Goal: Transaction & Acquisition: Purchase product/service

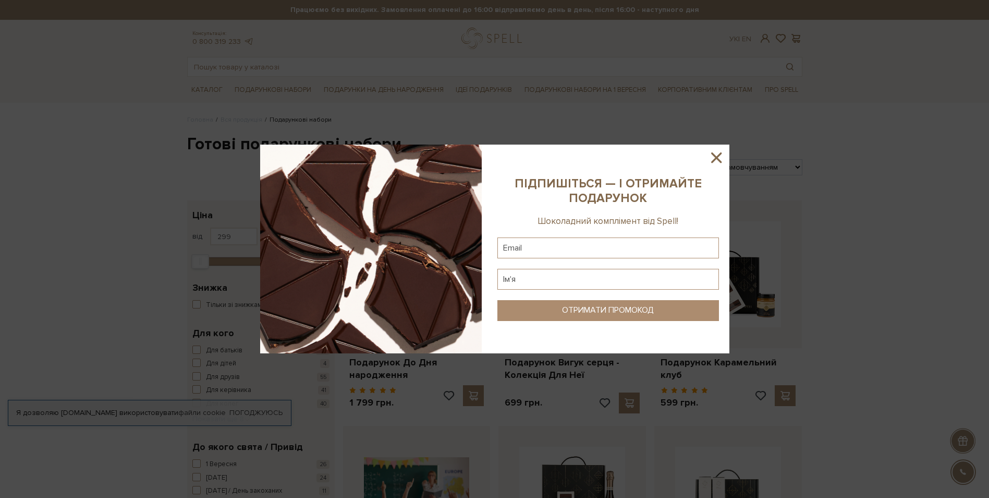
click at [713, 160] on icon at bounding box center [717, 158] width 18 height 18
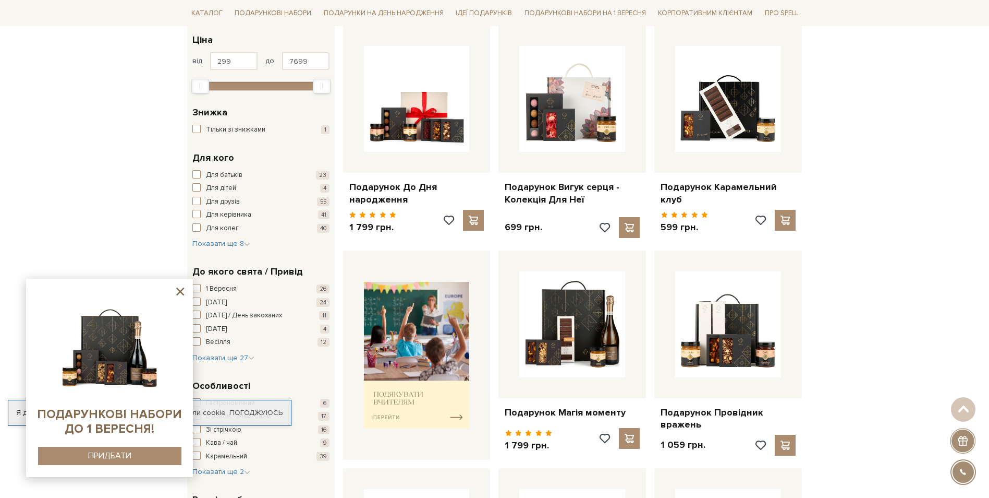
scroll to position [156, 0]
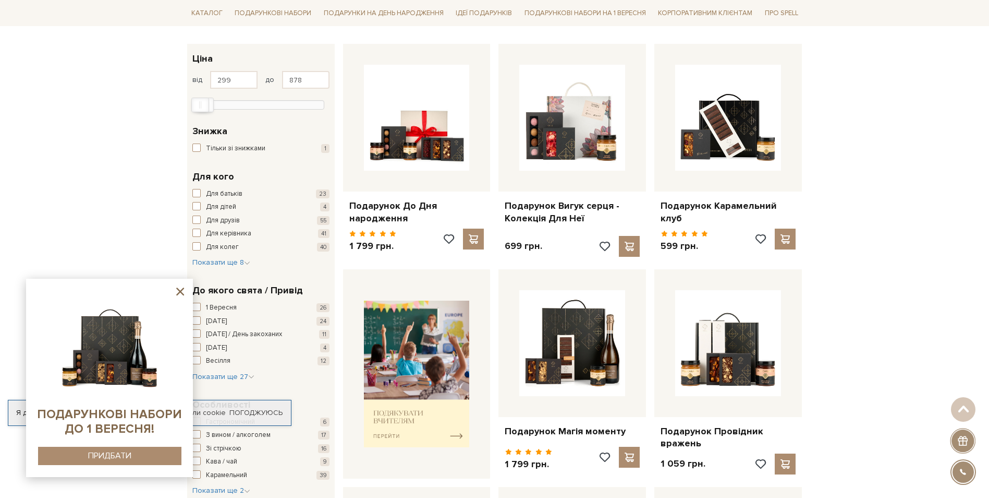
type input "847"
drag, startPoint x: 320, startPoint y: 106, endPoint x: 202, endPoint y: 100, distance: 117.5
click at [202, 100] on div at bounding box center [261, 103] width 127 height 9
drag, startPoint x: 394, startPoint y: 101, endPoint x: 403, endPoint y: 101, distance: 8.9
click at [394, 101] on b "26" at bounding box center [393, 104] width 8 height 8
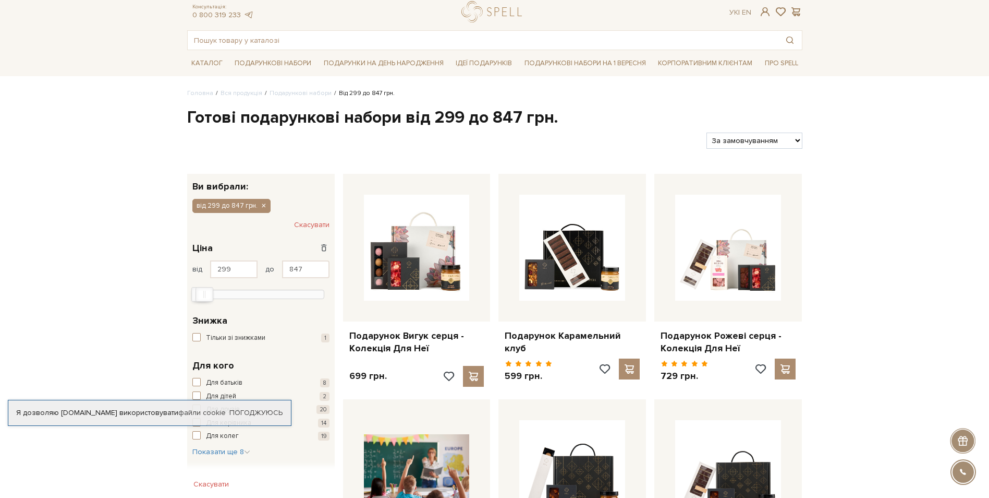
scroll to position [52, 0]
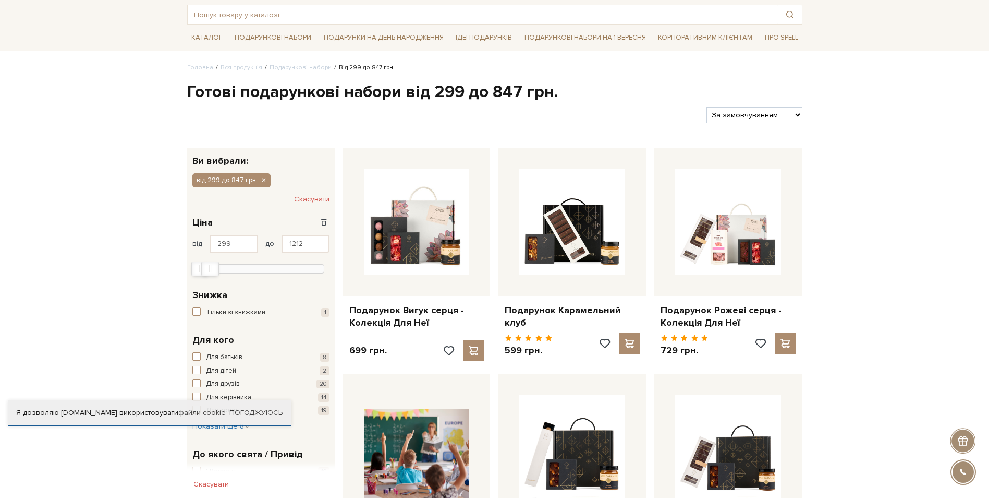
type input "1243"
drag, startPoint x: 204, startPoint y: 271, endPoint x: 211, endPoint y: 271, distance: 6.8
click at [211, 271] on div "Max" at bounding box center [211, 268] width 18 height 15
type input "695"
drag, startPoint x: 196, startPoint y: 271, endPoint x: 202, endPoint y: 271, distance: 6.8
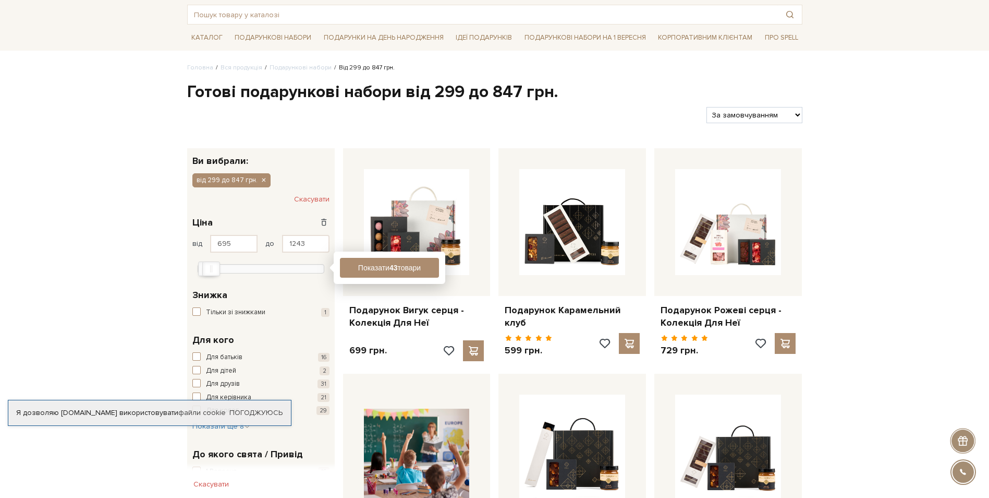
click at [202, 271] on div at bounding box center [261, 267] width 127 height 9
click at [414, 264] on button "Показати 31 товар" at bounding box center [389, 268] width 99 height 20
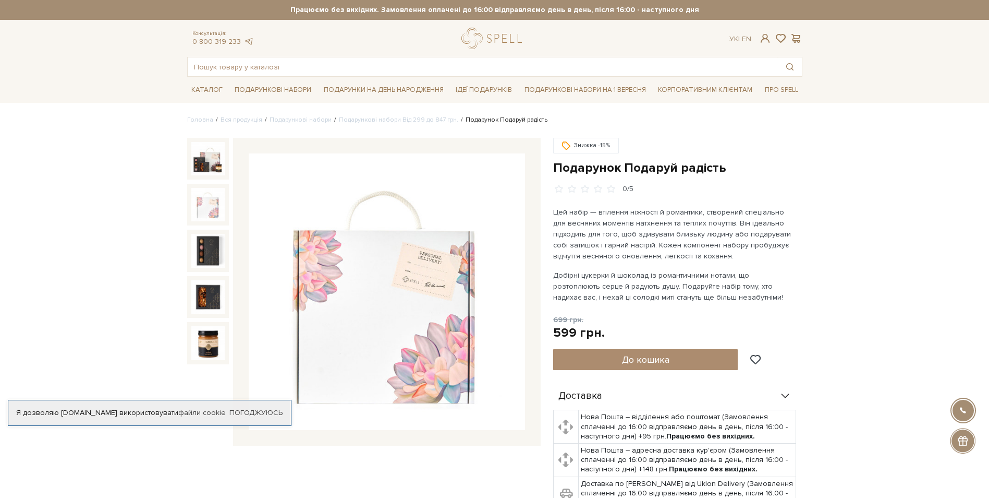
click at [206, 209] on img at bounding box center [207, 204] width 33 height 33
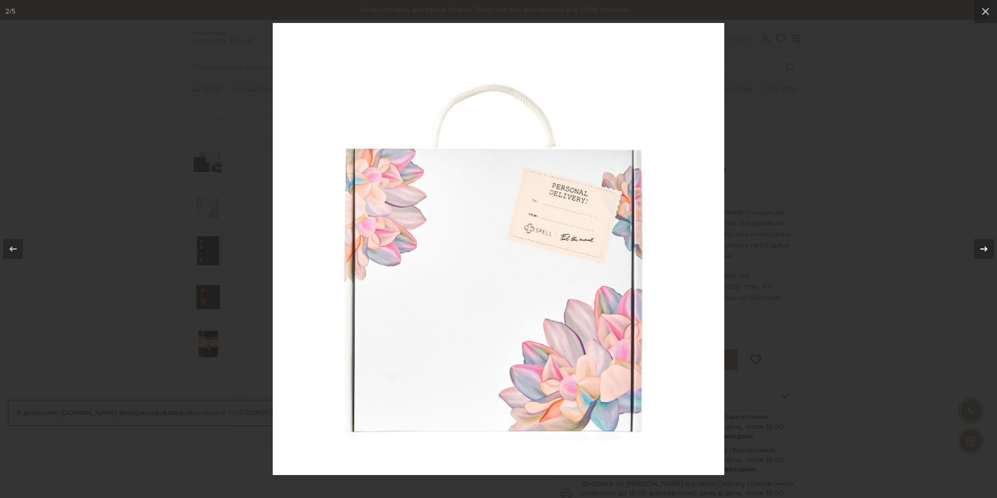
click at [984, 246] on icon at bounding box center [984, 248] width 13 height 13
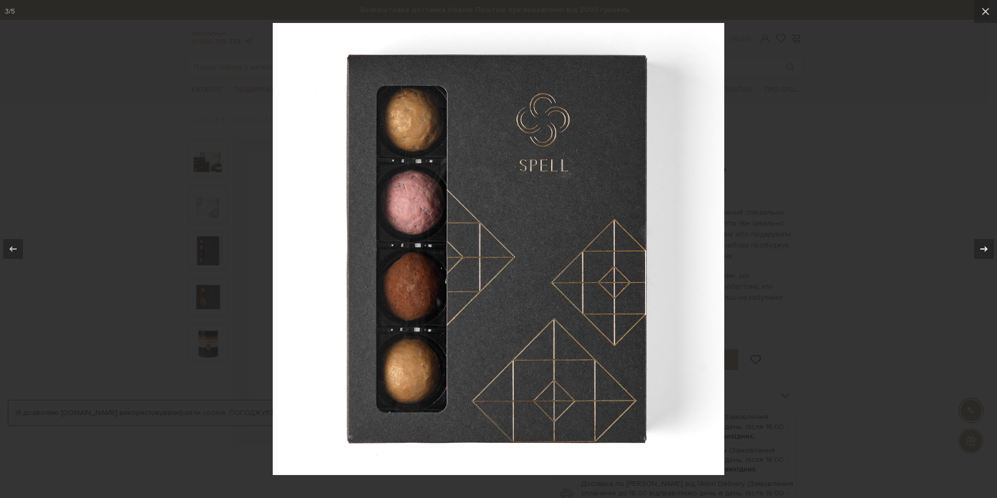
click at [984, 246] on icon at bounding box center [984, 248] width 13 height 13
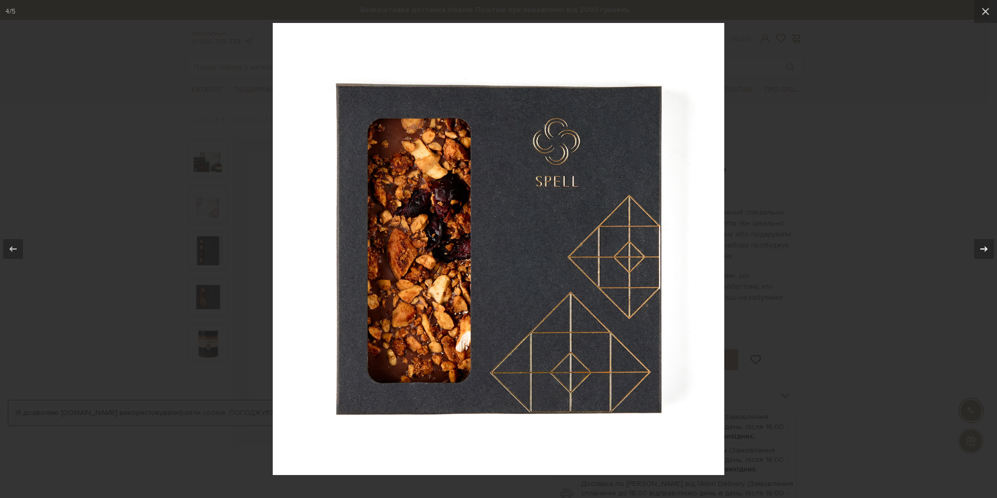
click at [984, 246] on icon at bounding box center [984, 248] width 13 height 13
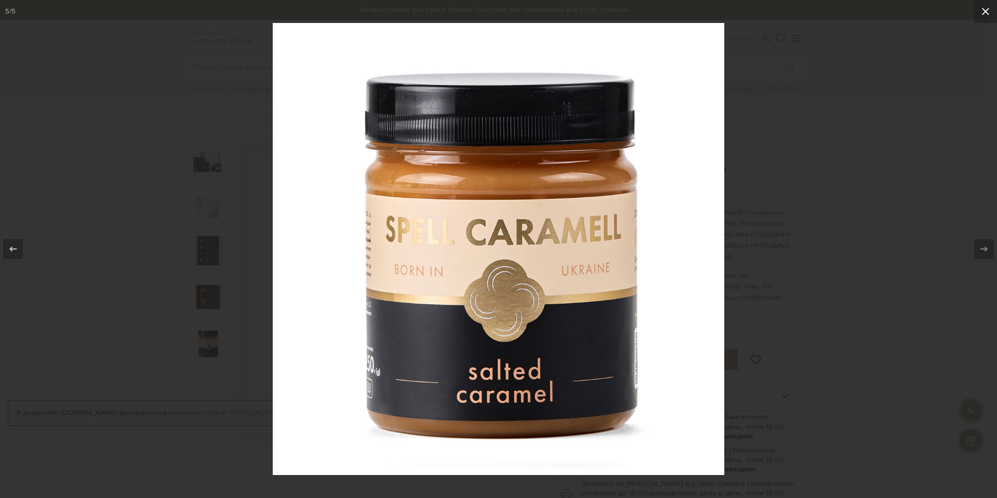
click at [986, 14] on icon at bounding box center [985, 11] width 13 height 13
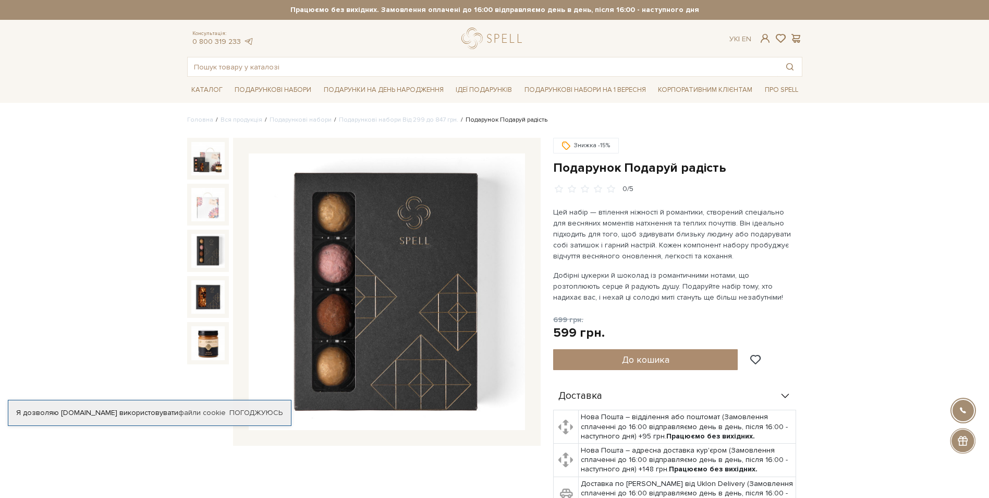
click at [210, 248] on img at bounding box center [207, 250] width 33 height 33
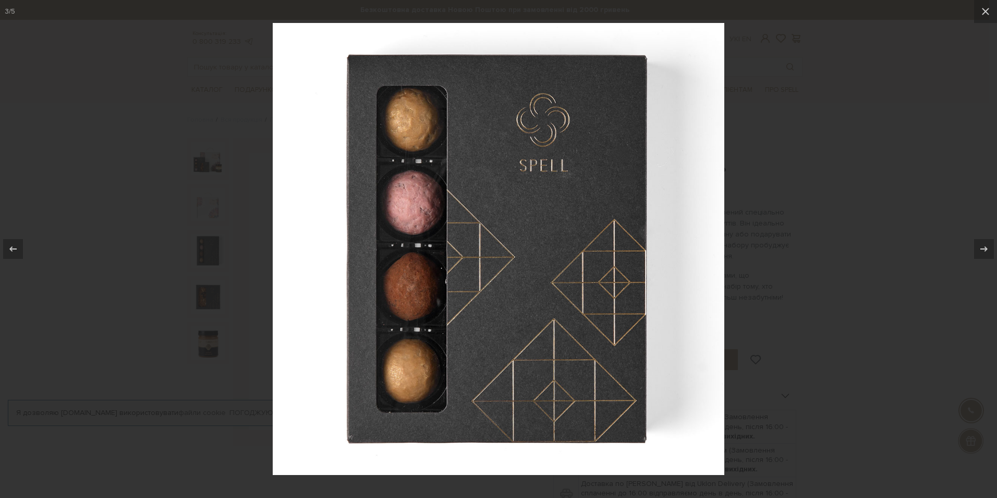
click at [208, 298] on div at bounding box center [498, 249] width 997 height 498
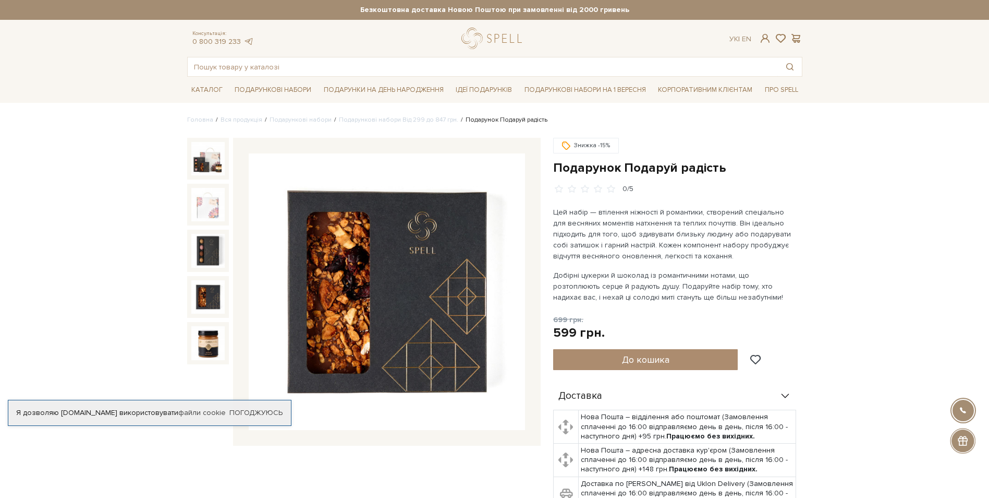
click at [210, 292] on img at bounding box center [207, 296] width 33 height 33
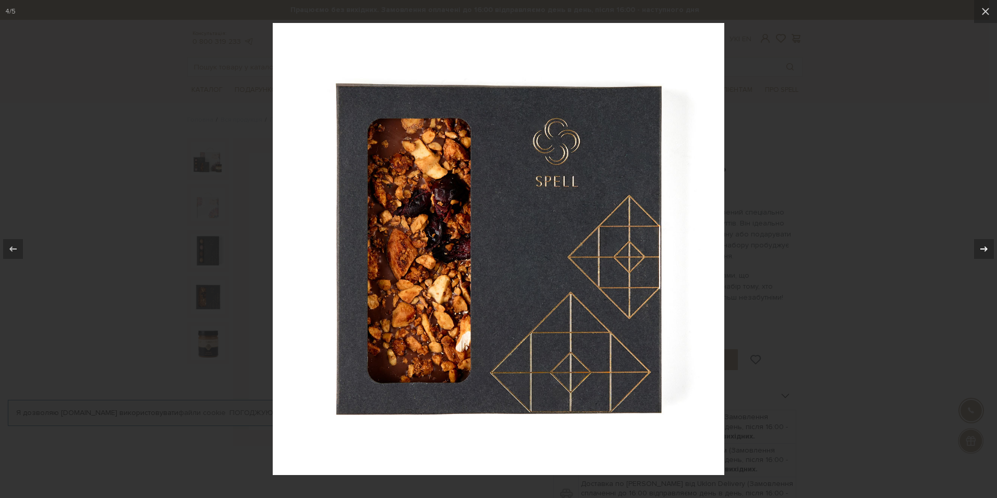
click at [982, 246] on icon at bounding box center [984, 248] width 13 height 13
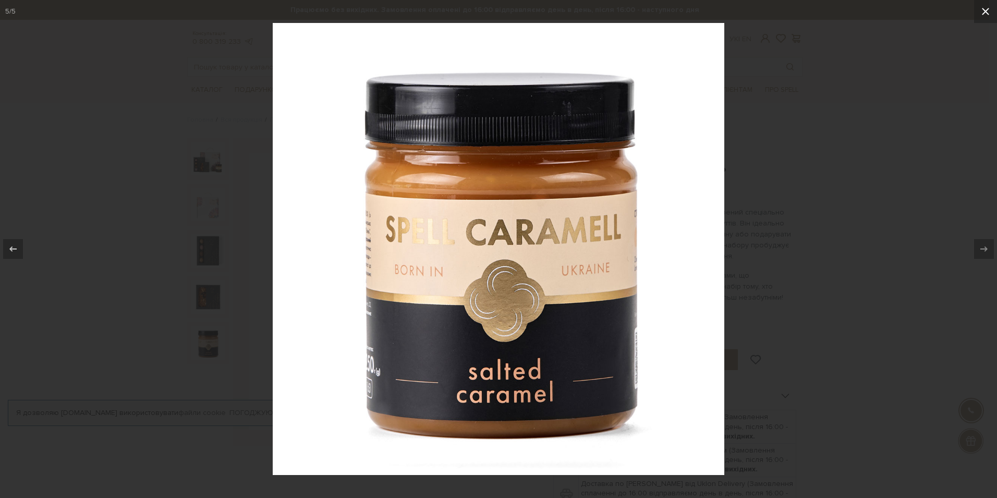
click at [976, 9] on button at bounding box center [985, 11] width 23 height 23
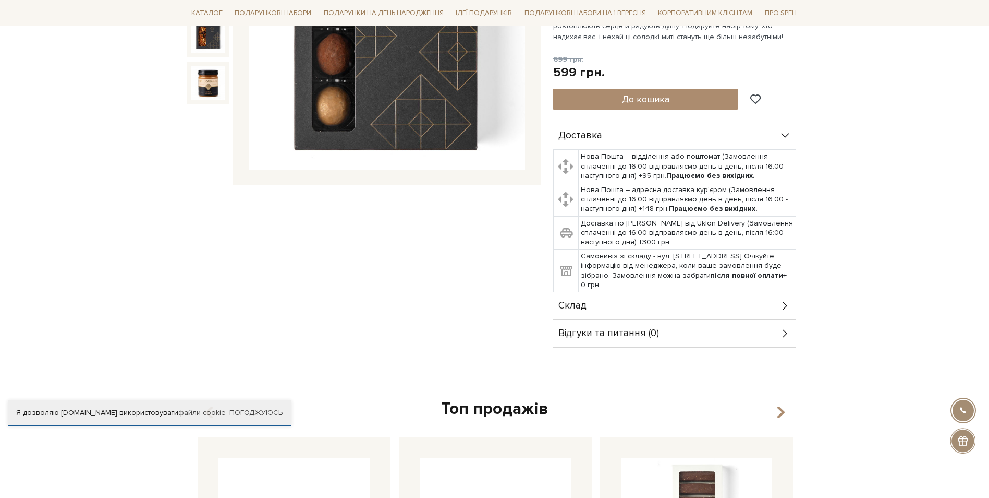
scroll to position [104, 0]
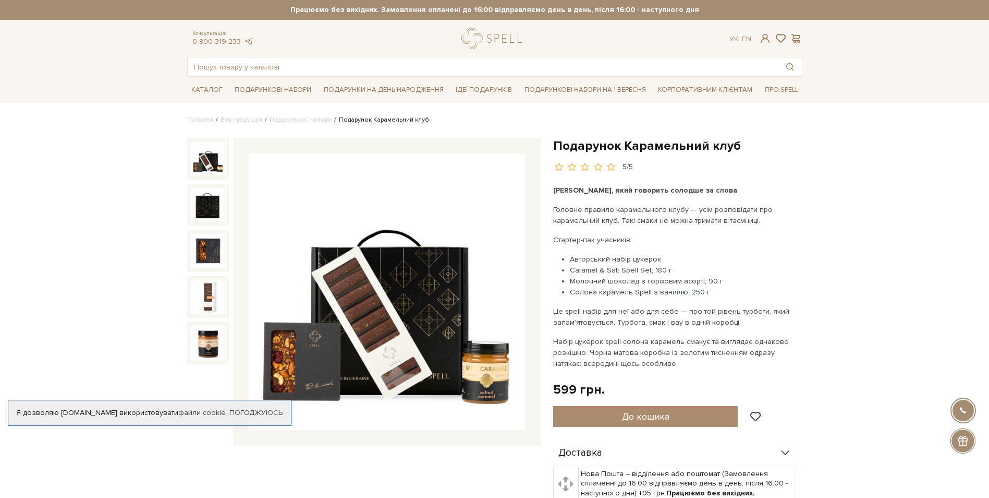
click at [201, 164] on img at bounding box center [207, 158] width 33 height 33
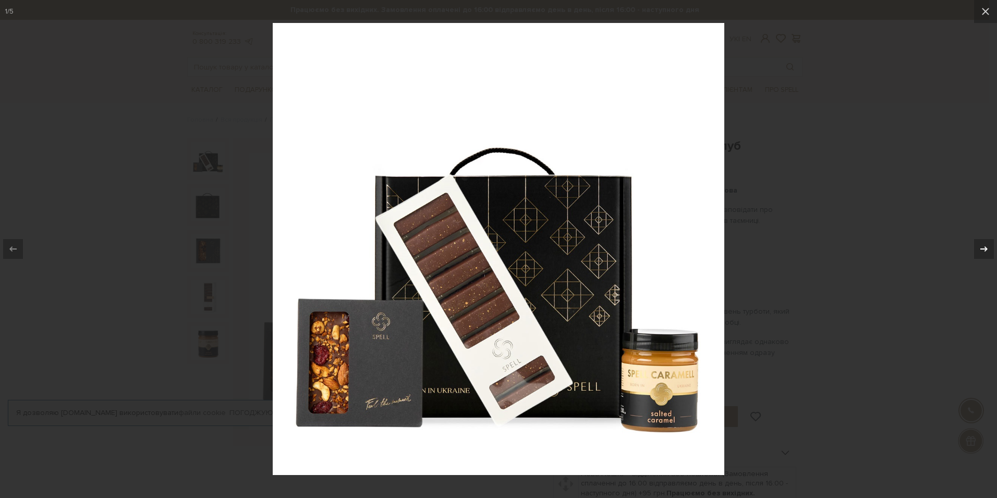
click at [984, 247] on icon at bounding box center [984, 248] width 13 height 13
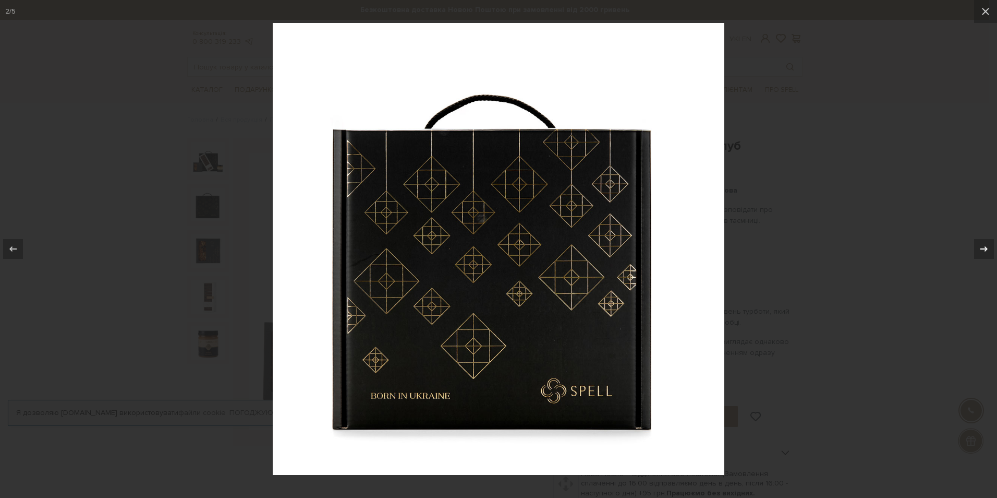
click at [984, 247] on icon at bounding box center [984, 248] width 13 height 13
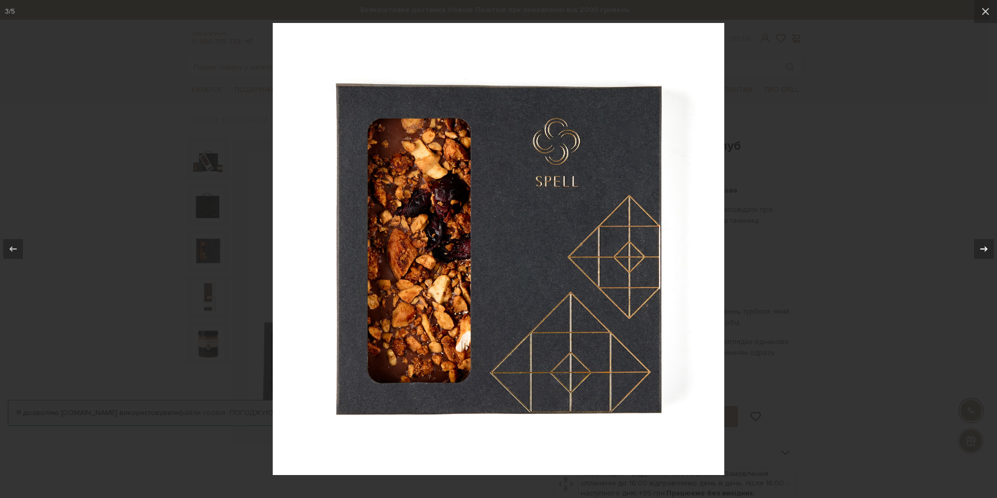
click at [984, 247] on icon at bounding box center [984, 248] width 13 height 13
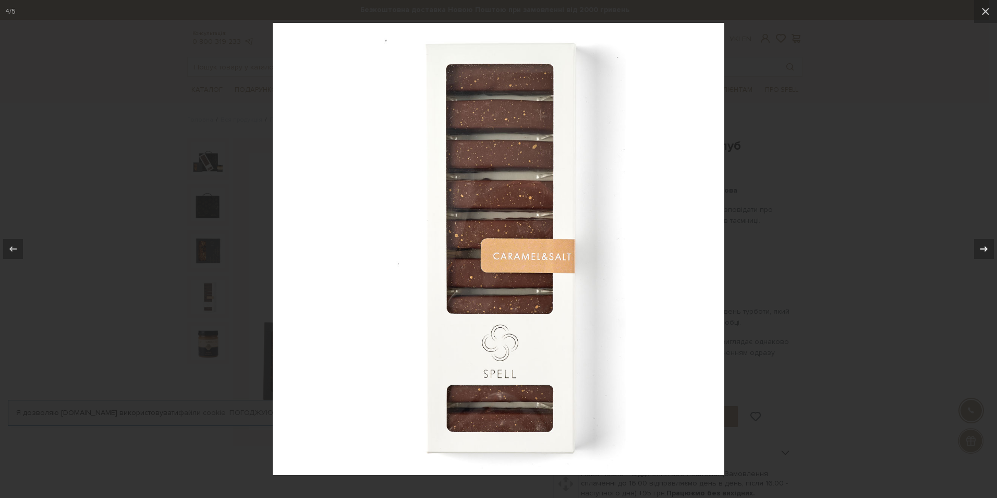
click at [984, 247] on icon at bounding box center [984, 248] width 13 height 13
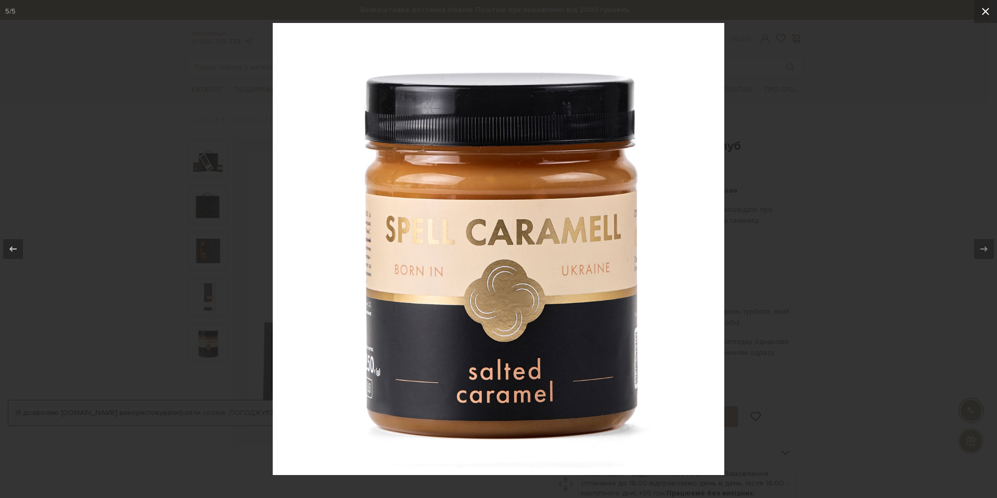
click at [984, 12] on icon at bounding box center [985, 11] width 13 height 13
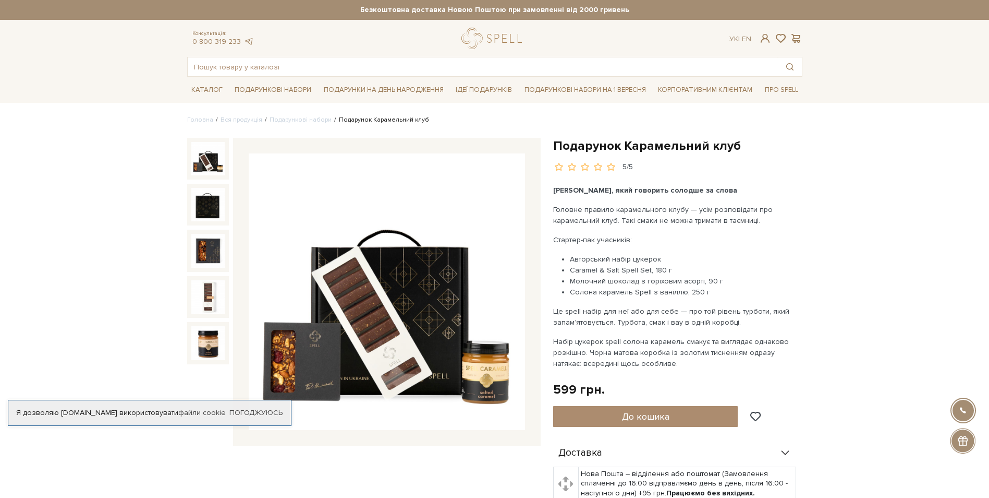
drag, startPoint x: 658, startPoint y: 413, endPoint x: 677, endPoint y: 404, distance: 21.0
click at [658, 413] on span "До кошика" at bounding box center [645, 415] width 47 height 11
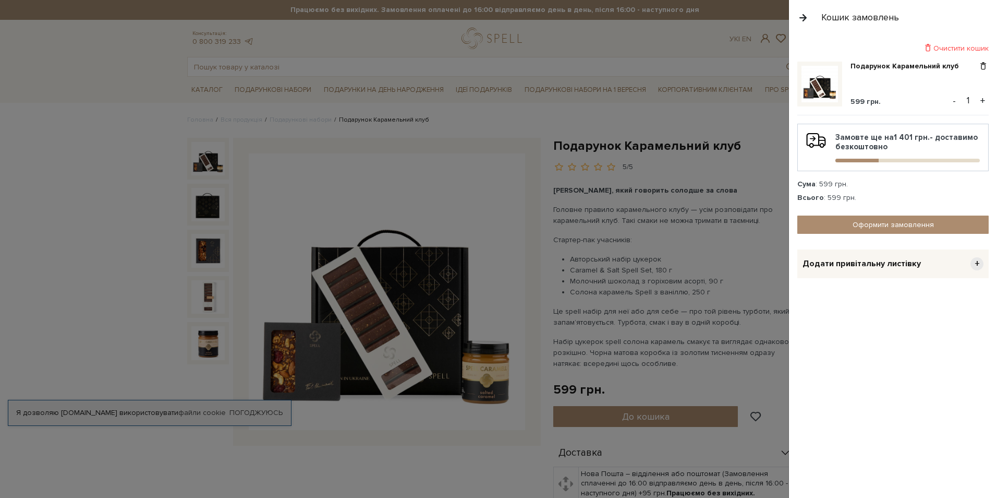
click at [983, 100] on button "+" at bounding box center [983, 101] width 12 height 16
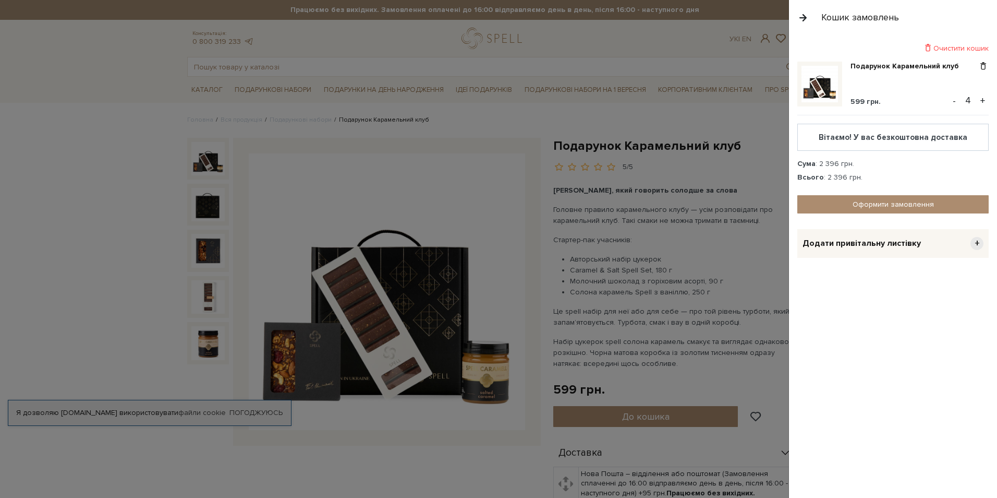
click at [983, 100] on button "+" at bounding box center [983, 101] width 12 height 16
click at [703, 112] on div at bounding box center [498, 249] width 997 height 498
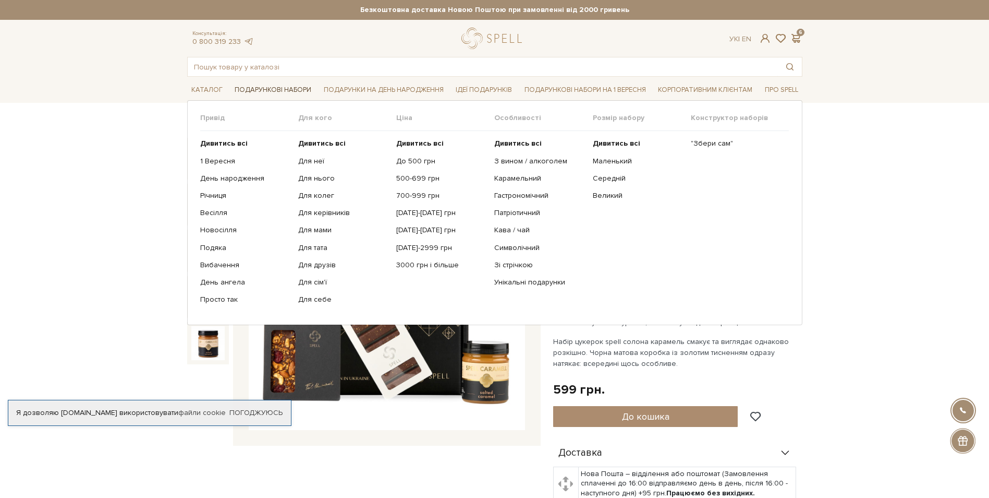
click at [283, 88] on link "Подарункові набори" at bounding box center [273, 90] width 85 height 16
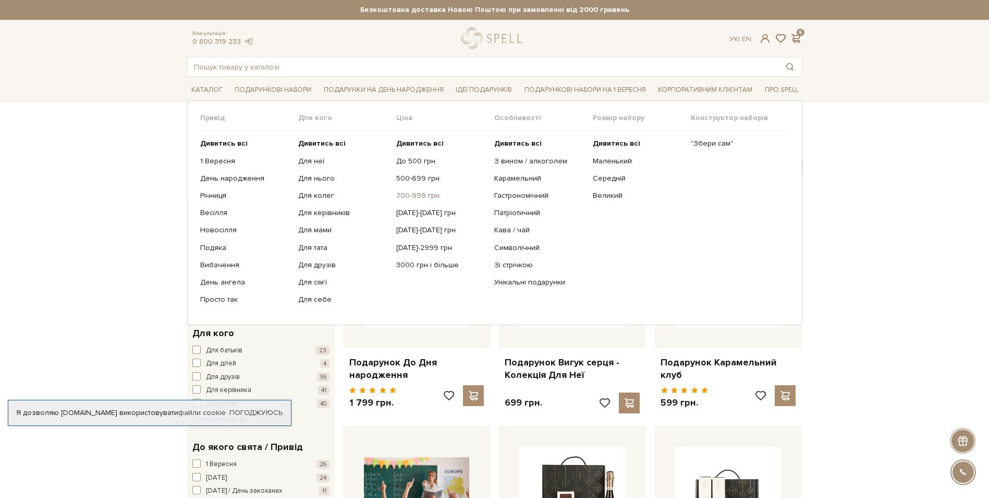
click at [418, 192] on link "700-999 грн" at bounding box center [441, 195] width 90 height 9
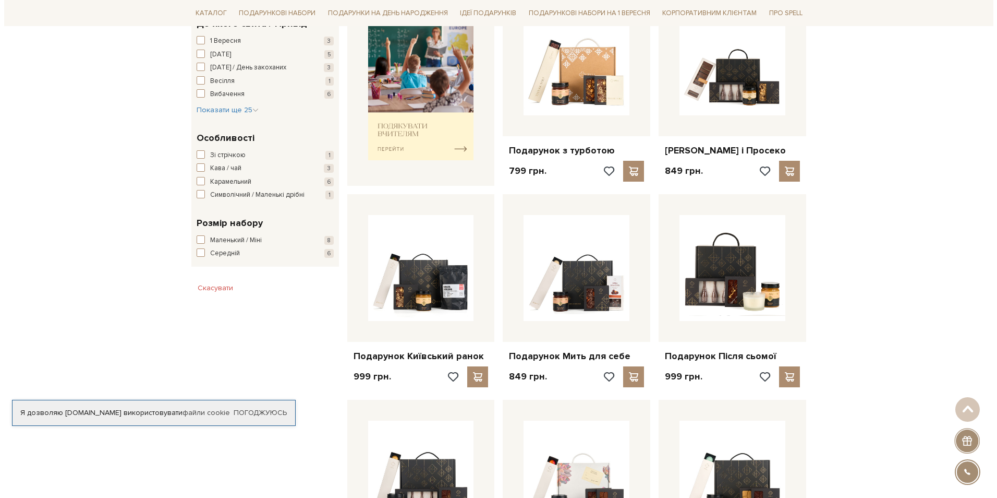
scroll to position [469, 0]
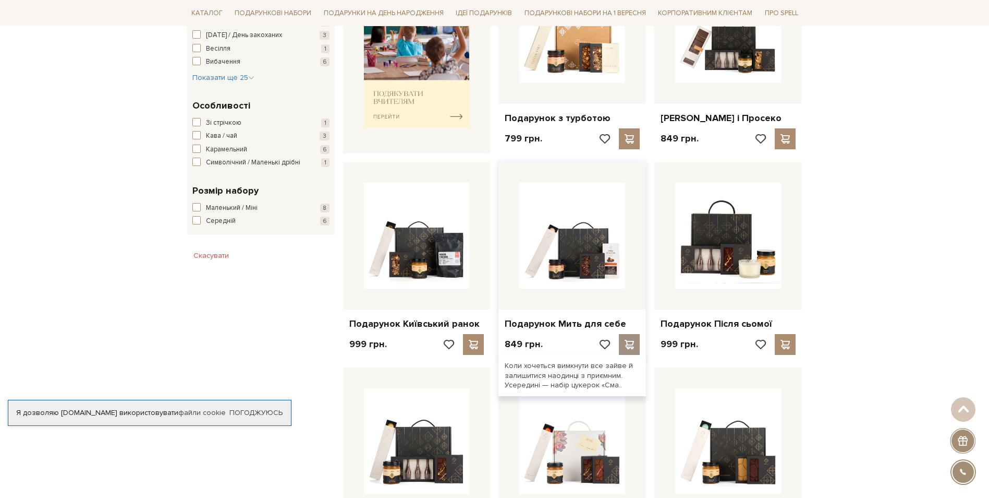
click at [630, 349] on span at bounding box center [629, 343] width 13 height 9
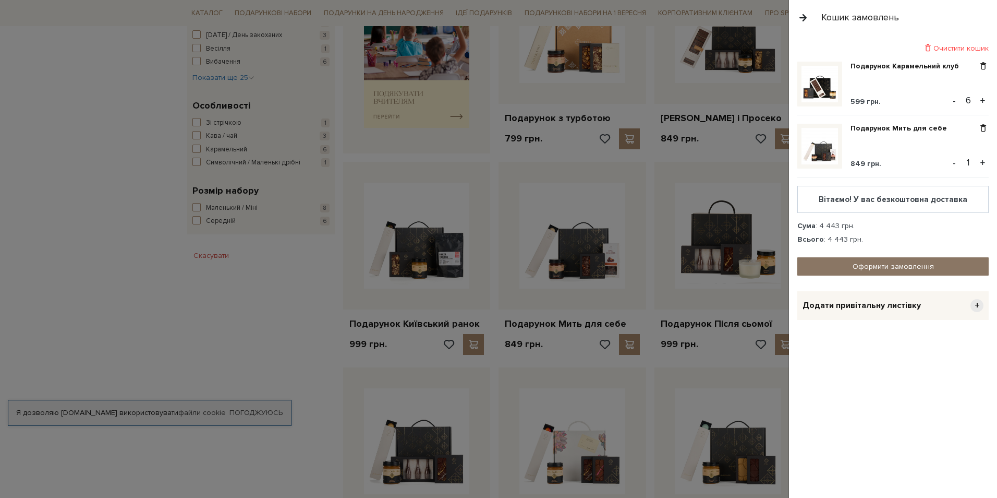
click at [891, 261] on link "Оформити замовлення" at bounding box center [892, 266] width 191 height 18
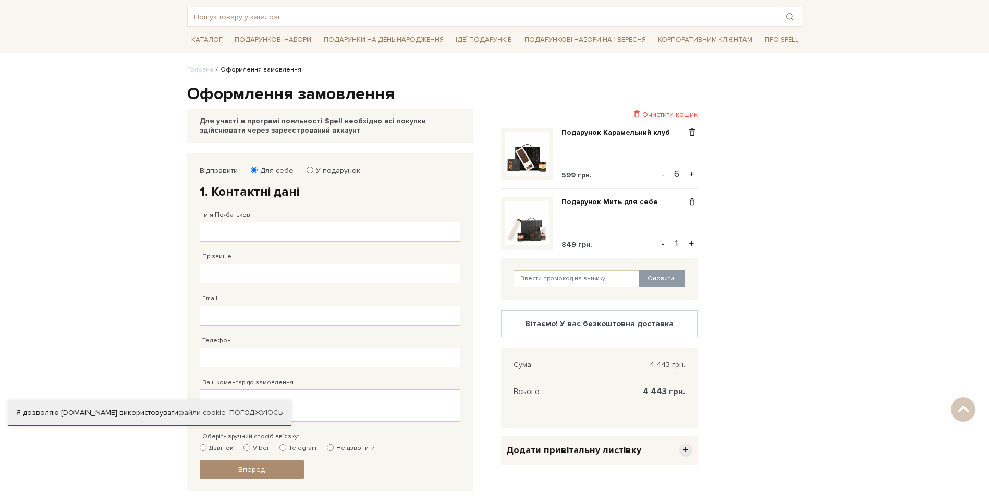
scroll to position [48, 0]
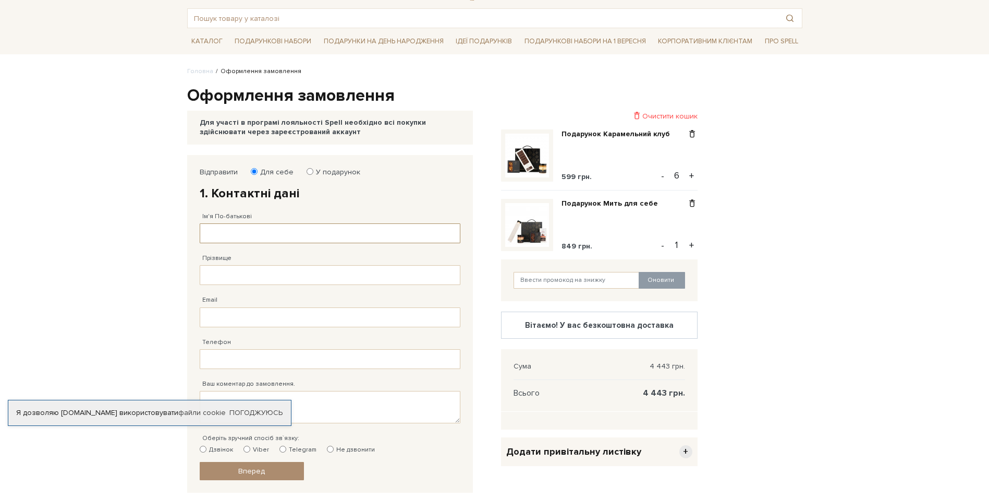
click at [215, 233] on input "Ім'я По-батькові" at bounding box center [330, 233] width 261 height 20
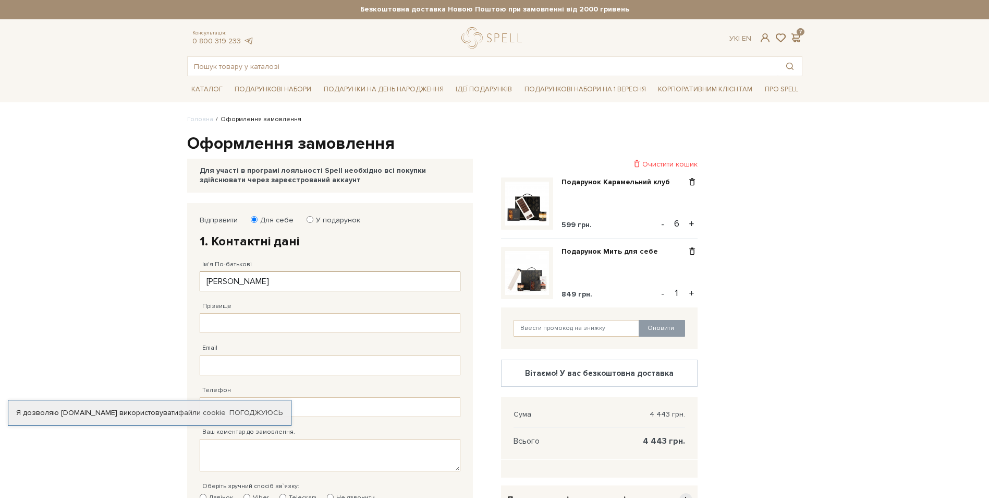
scroll to position [0, 0]
type input "[PERSON_NAME]"
click at [228, 323] on input "Прізвище" at bounding box center [330, 323] width 261 height 20
type input "[PERSON_NAME]"
click at [219, 367] on input "Email" at bounding box center [330, 366] width 261 height 20
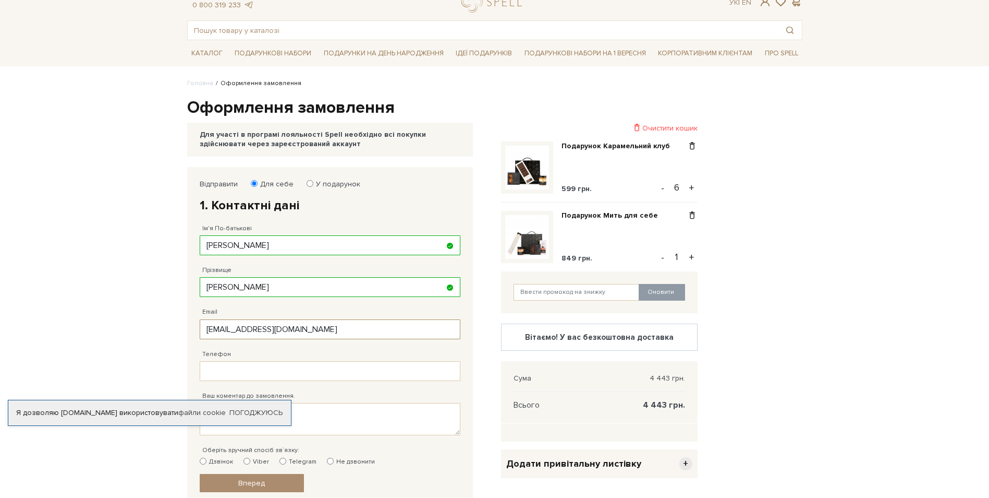
scroll to position [104, 0]
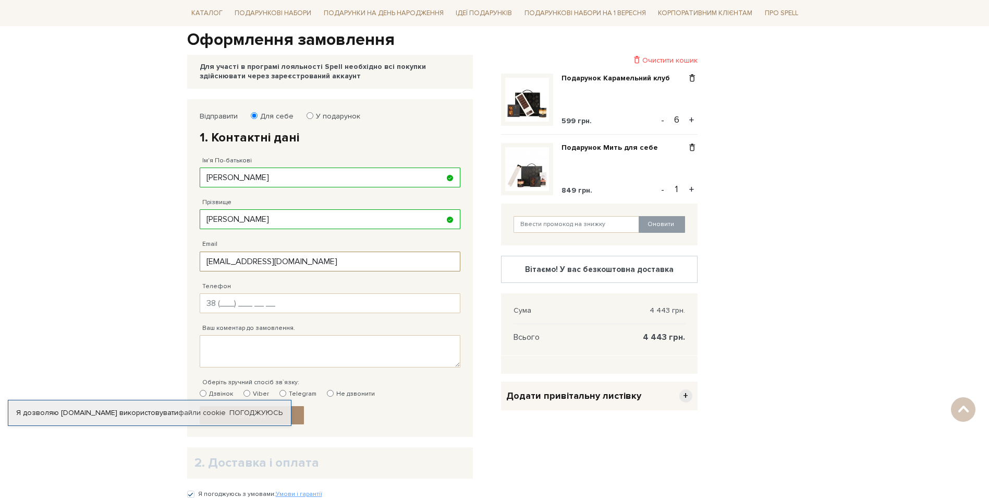
type input "alisenoks09@gmail.com"
click at [225, 304] on input "Телефон" at bounding box center [330, 303] width 261 height 20
type input "38 (5__) ___ __ __"
type input "38 (050) 919 12 34"
click at [255, 346] on textarea "Ваш коментар до замовлення." at bounding box center [330, 351] width 261 height 32
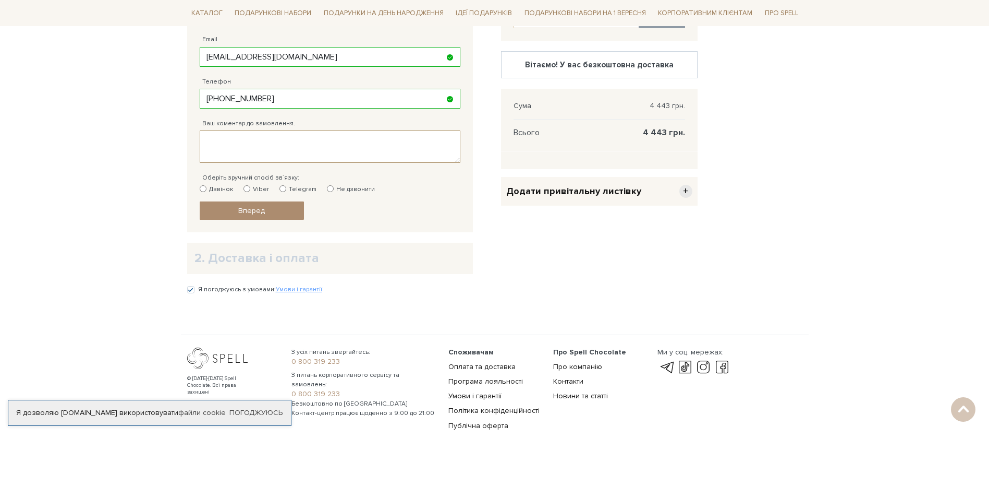
scroll to position [309, 0]
click at [200, 188] on input "Дзвінок" at bounding box center [203, 188] width 7 height 7
radio input "true"
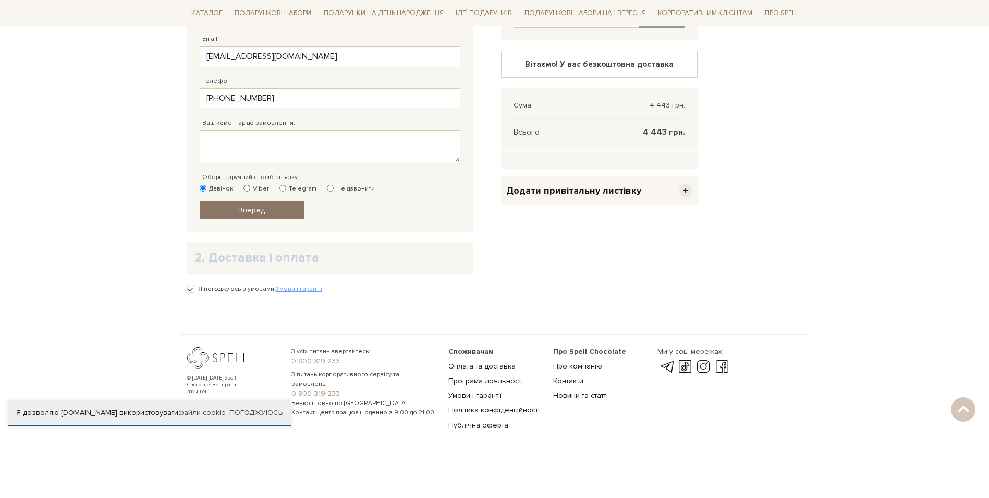
click at [270, 209] on link "Вперед" at bounding box center [252, 210] width 104 height 18
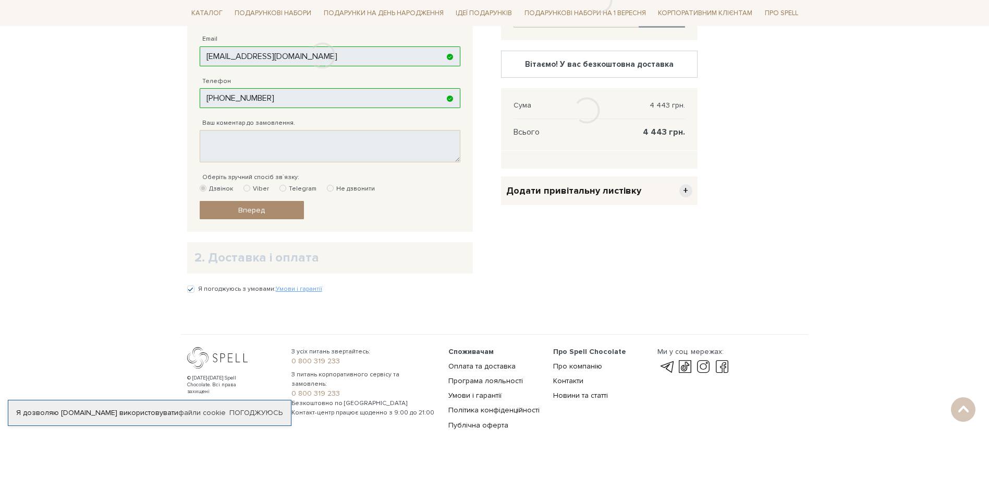
scroll to position [203, 0]
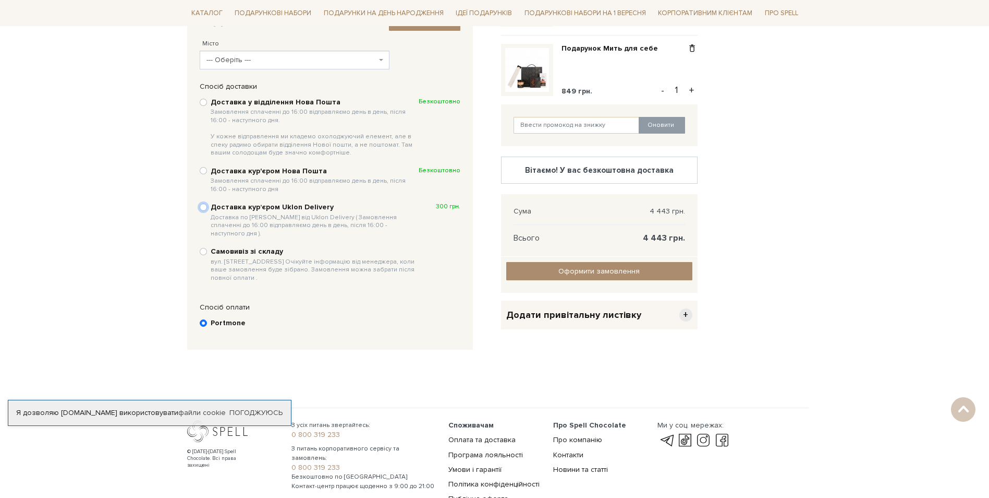
click at [205, 207] on input "Доставка курʼєром Uklon Delivery Доставка по Києву від Uklon Delivery ( Замовле…" at bounding box center [203, 206] width 7 height 7
radio input "true"
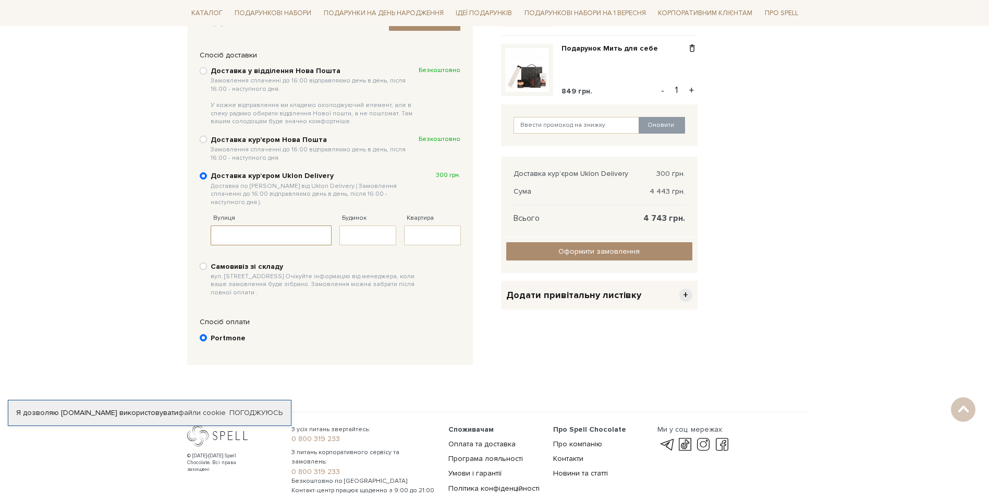
click at [224, 227] on input "Вулиця" at bounding box center [272, 235] width 122 height 20
click at [353, 225] on input "Будинок" at bounding box center [367, 235] width 57 height 20
click at [399, 317] on div "Спосіб оплати" at bounding box center [330, 321] width 271 height 9
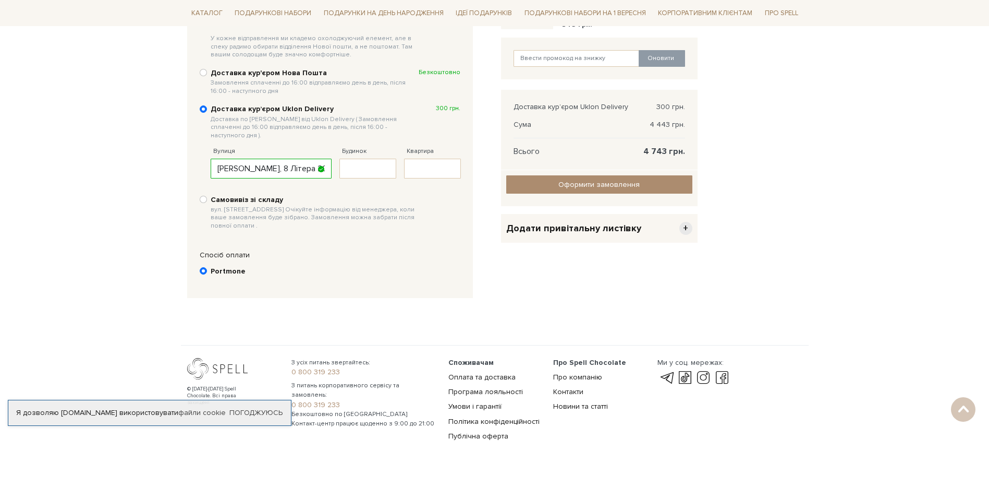
scroll to position [273, 0]
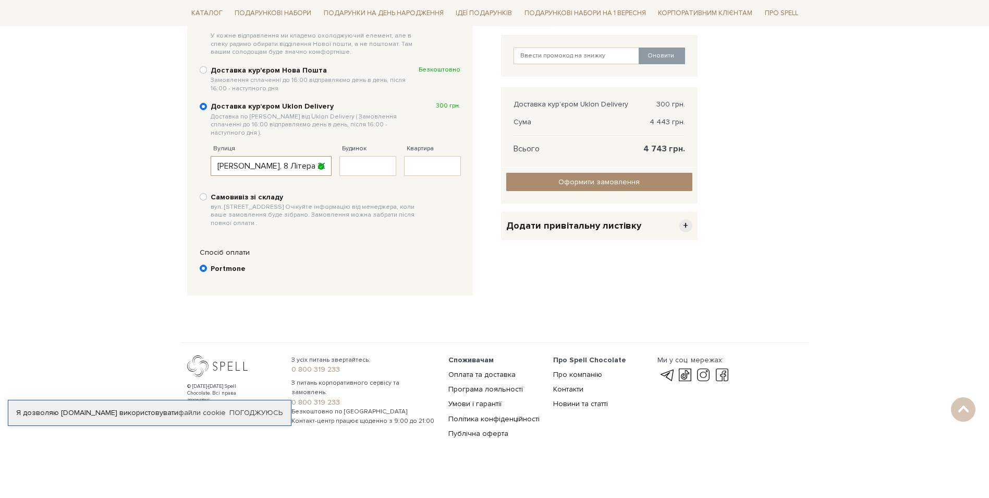
click at [310, 159] on input "Гарета Джонса, 8 Літера 20А, заїзд 4" at bounding box center [272, 166] width 122 height 20
type input "Гарета Джонса, 8 Літера 20А, заїзд № 4"
click at [389, 263] on div "Portmone" at bounding box center [336, 268] width 250 height 11
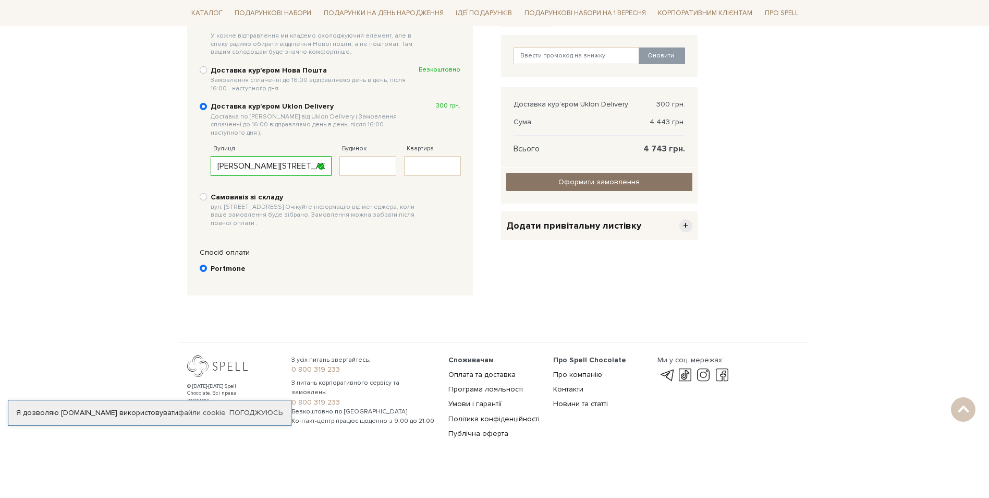
click at [590, 177] on link "Оформити замовлення" at bounding box center [599, 182] width 186 height 18
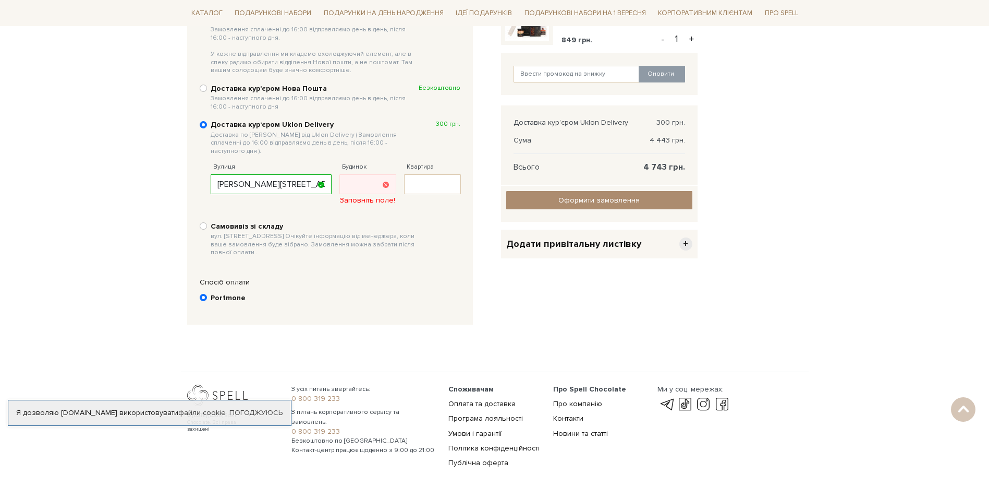
scroll to position [254, 0]
click at [358, 175] on input "Будинок" at bounding box center [367, 185] width 57 height 20
type input "8"
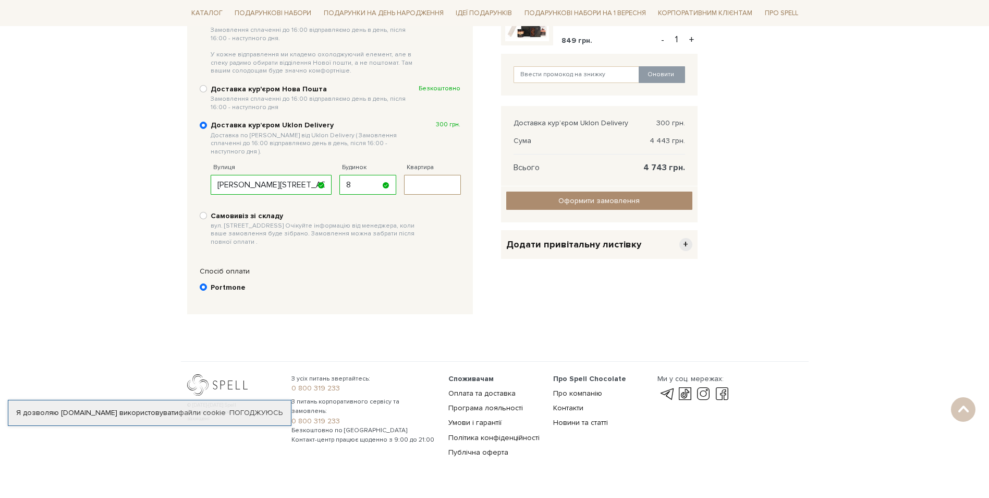
click at [433, 175] on input "Квартира" at bounding box center [432, 185] width 57 height 20
click at [398, 242] on div "Доставка у відділення Нова Пошта Замовлення сплаченні до 16:00 відправляємо ден…" at bounding box center [330, 130] width 271 height 242
click at [598, 198] on span "Оформити замовлення" at bounding box center [599, 200] width 81 height 9
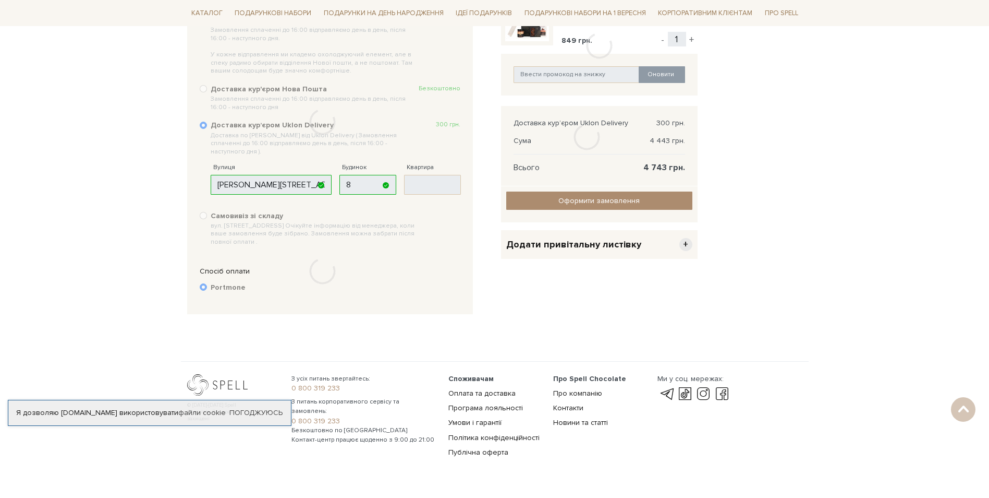
scroll to position [0, 0]
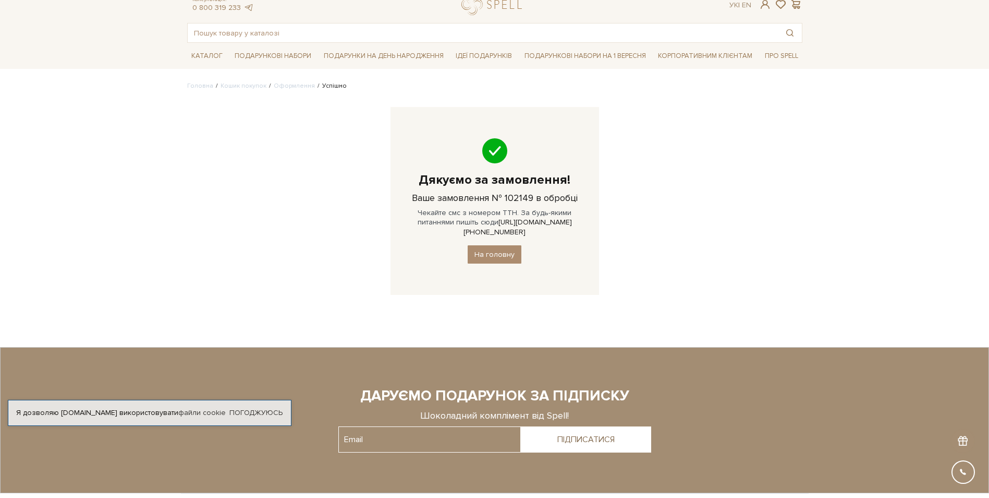
scroll to position [52, 0]
